Goal: Task Accomplishment & Management: Complete application form

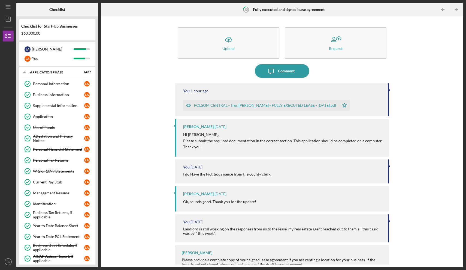
scroll to position [342, 0]
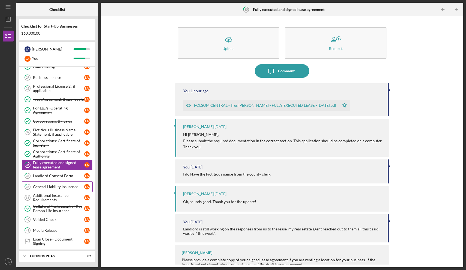
click at [63, 186] on div "General Liability Insurance" at bounding box center [58, 186] width 51 height 4
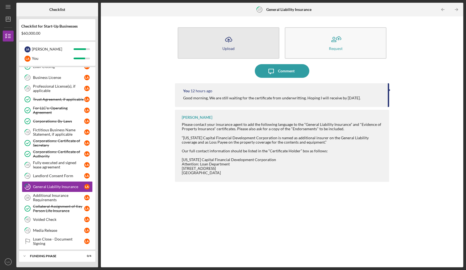
click at [232, 48] on div "Upload" at bounding box center [229, 48] width 12 height 4
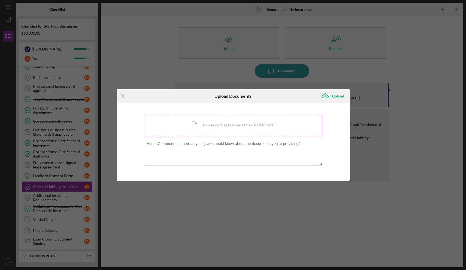
click at [196, 122] on div "Icon/Document Browse or drag files here (max 100MB total) Tap to choose files o…" at bounding box center [233, 125] width 179 height 22
click at [124, 94] on icon "Icon/Menu Close" at bounding box center [124, 96] width 14 height 14
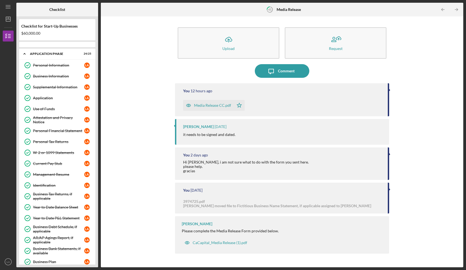
scroll to position [323, 0]
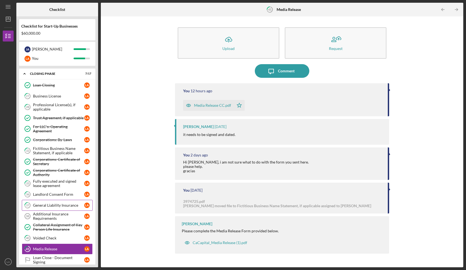
click at [58, 205] on div "General Liability Insurance" at bounding box center [58, 205] width 51 height 4
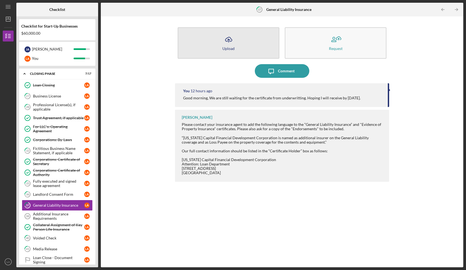
click at [227, 44] on icon "Icon/Upload" at bounding box center [229, 40] width 14 height 14
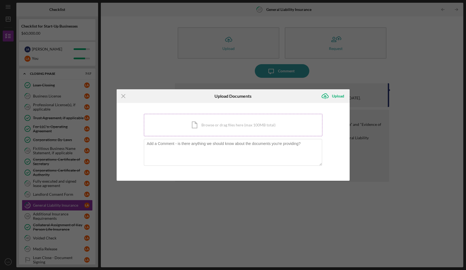
click at [222, 128] on div "Icon/Document Browse or drag files here (max 100MB total) Tap to choose files o…" at bounding box center [233, 125] width 179 height 22
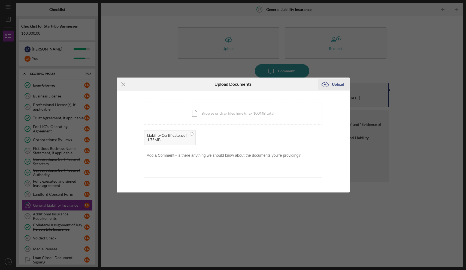
click at [338, 84] on div "Upload" at bounding box center [338, 84] width 12 height 11
